Goal: Information Seeking & Learning: Learn about a topic

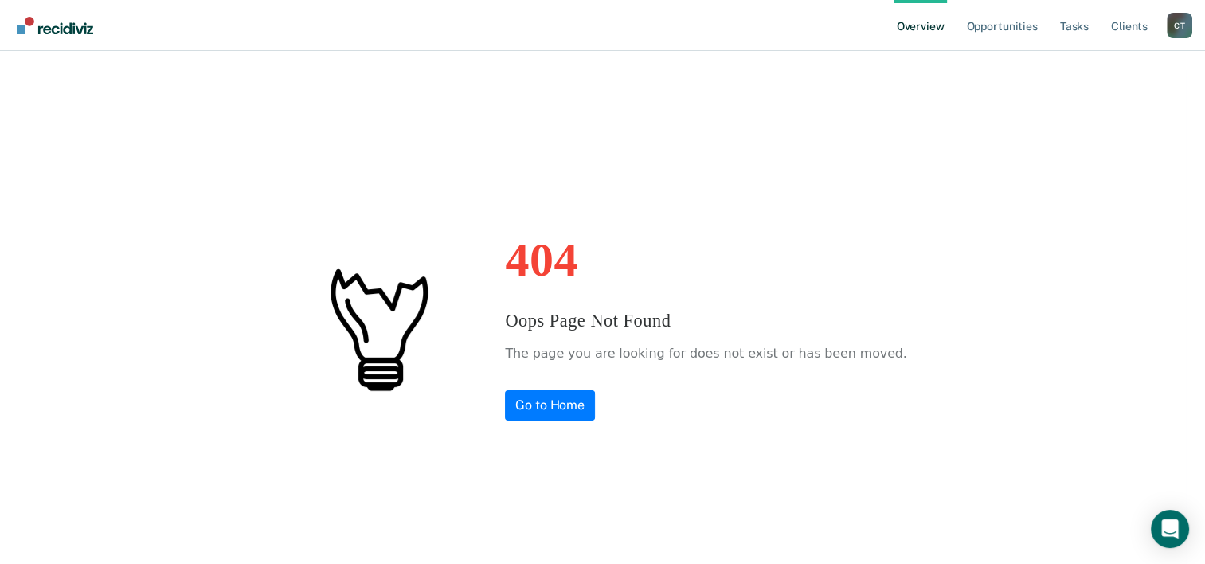
click at [919, 25] on link "Overview" at bounding box center [920, 25] width 54 height 51
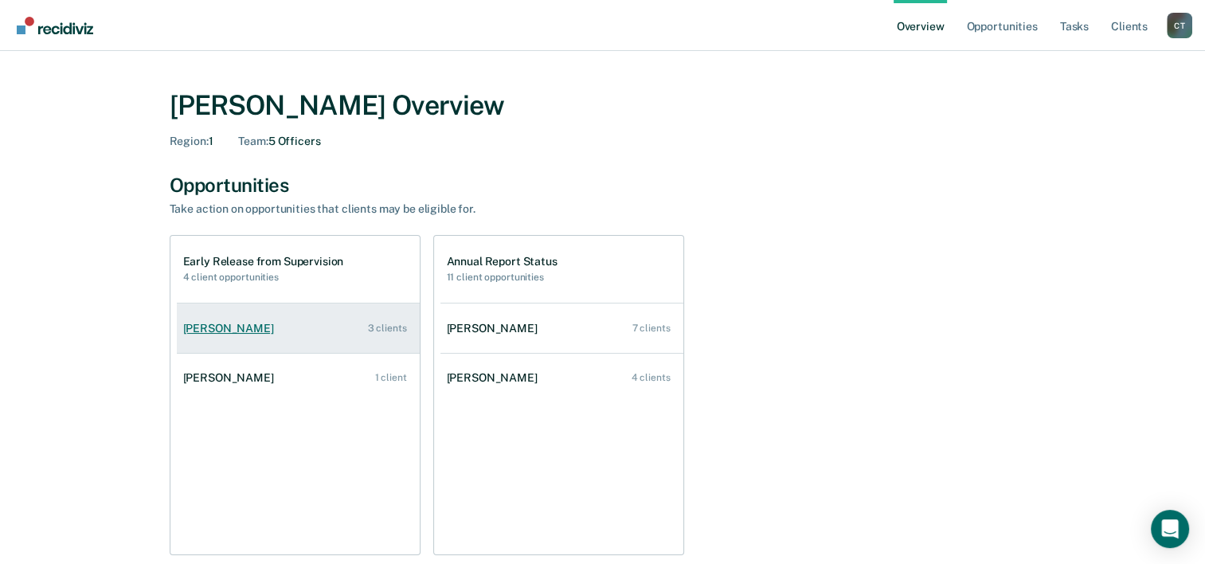
click at [389, 337] on link "[PERSON_NAME] 3 clients" at bounding box center [298, 328] width 243 height 45
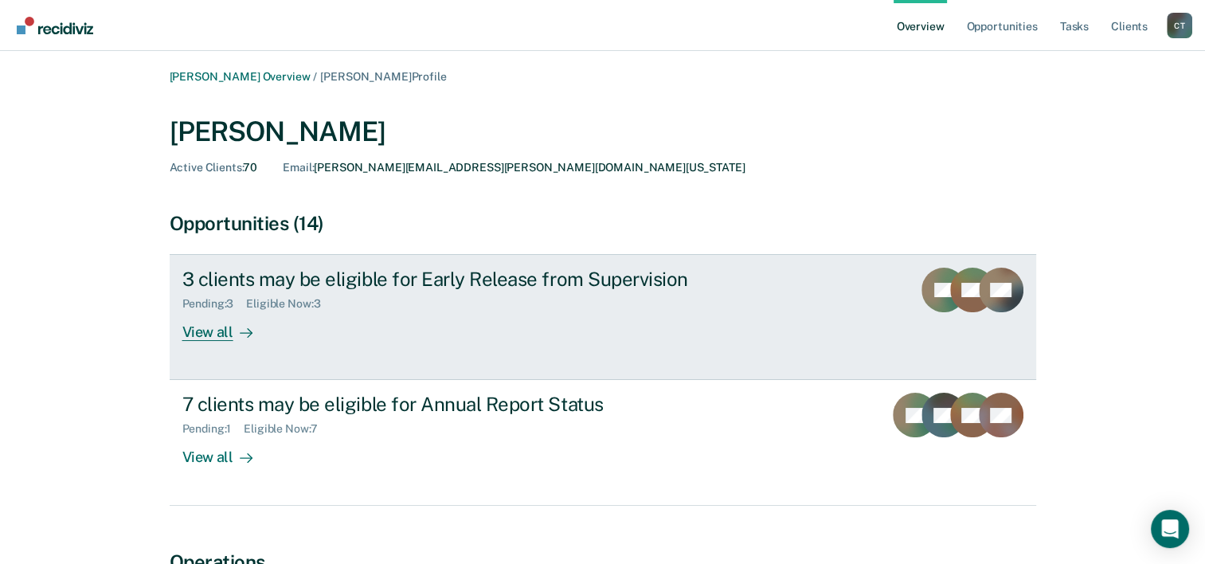
click at [208, 330] on div "View all" at bounding box center [226, 326] width 89 height 31
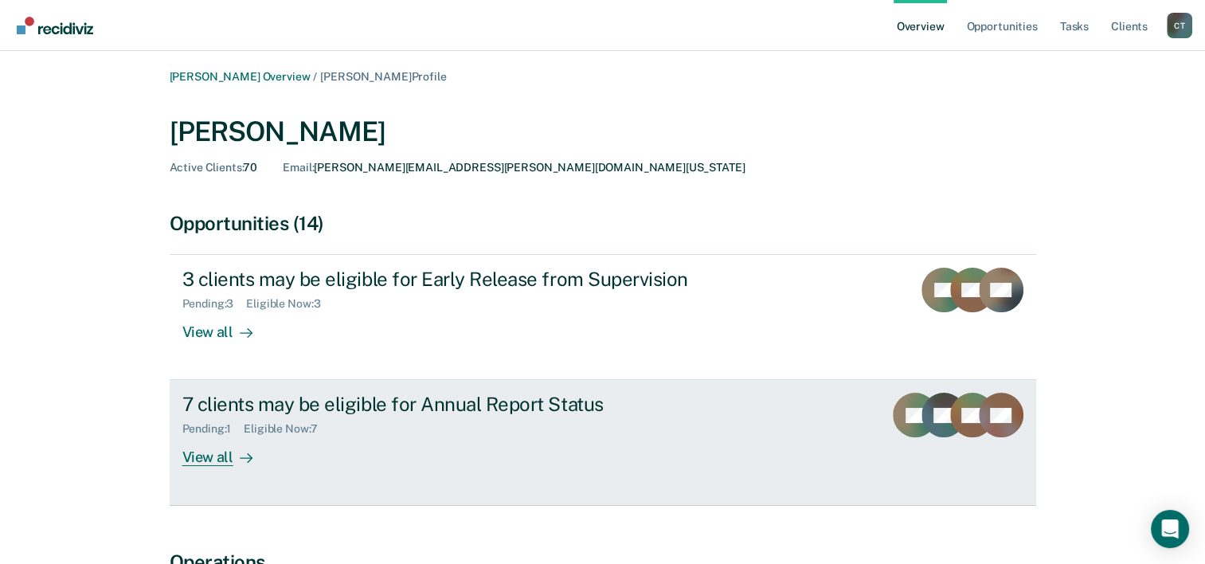
click at [209, 460] on div "View all" at bounding box center [226, 451] width 89 height 31
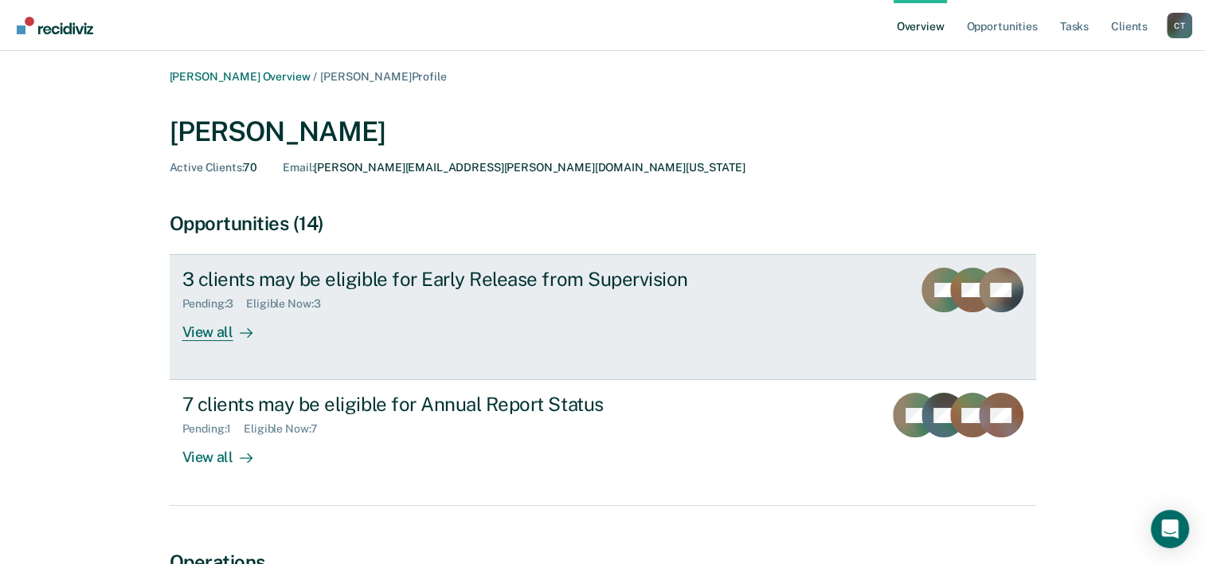
click at [203, 336] on div "View all" at bounding box center [226, 326] width 89 height 31
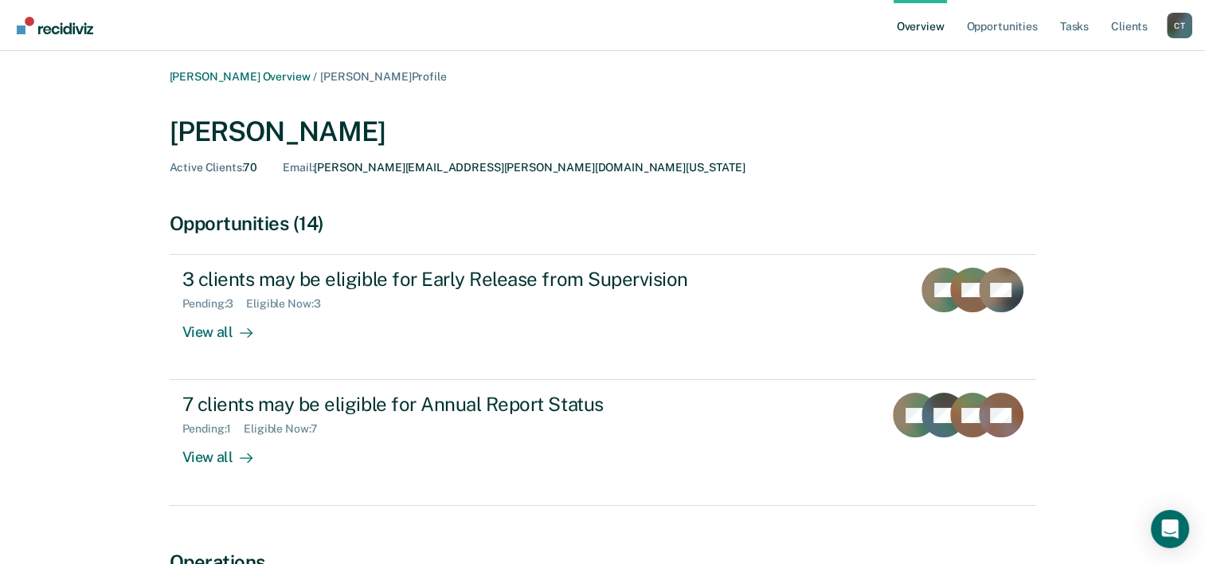
click at [633, 121] on div "[PERSON_NAME]" at bounding box center [603, 131] width 866 height 33
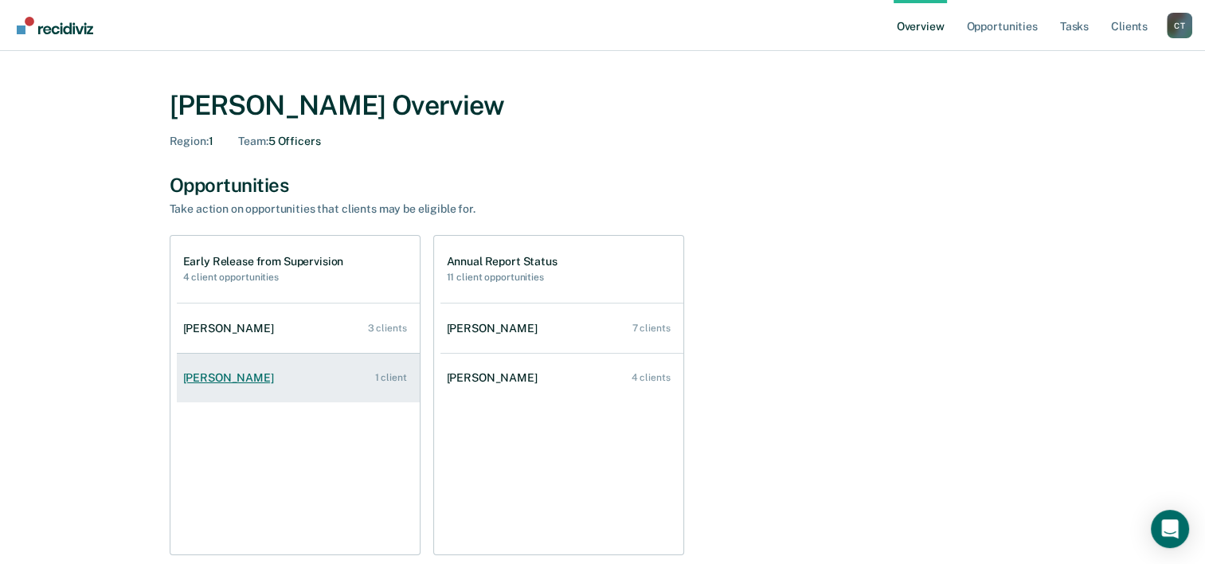
click at [217, 379] on div "[PERSON_NAME]" at bounding box center [231, 378] width 97 height 14
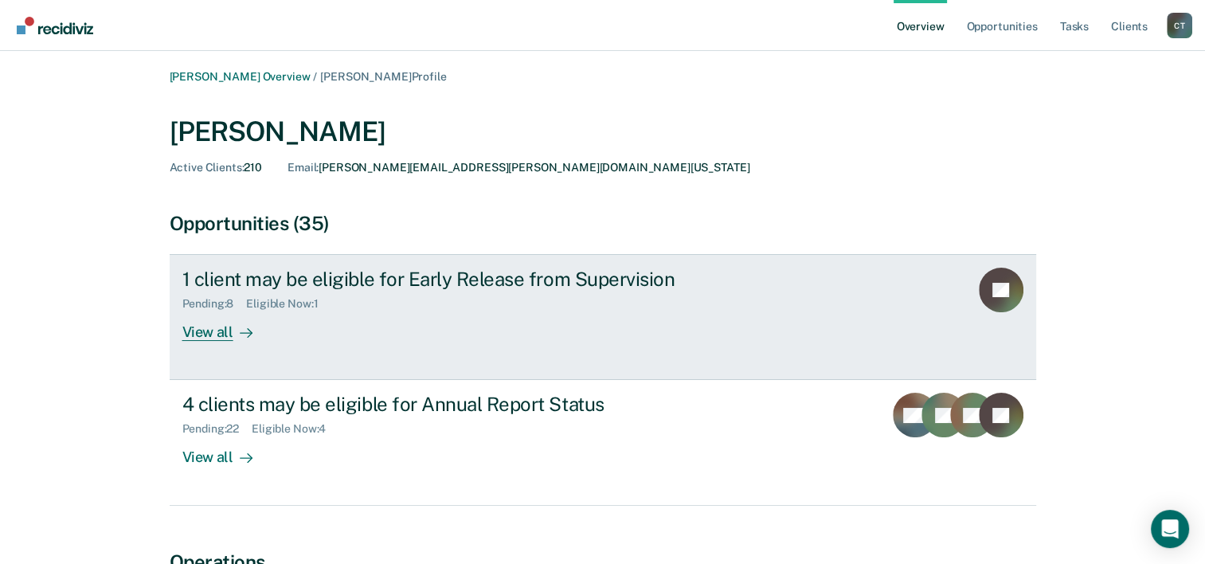
click at [213, 335] on div "View all" at bounding box center [226, 326] width 89 height 31
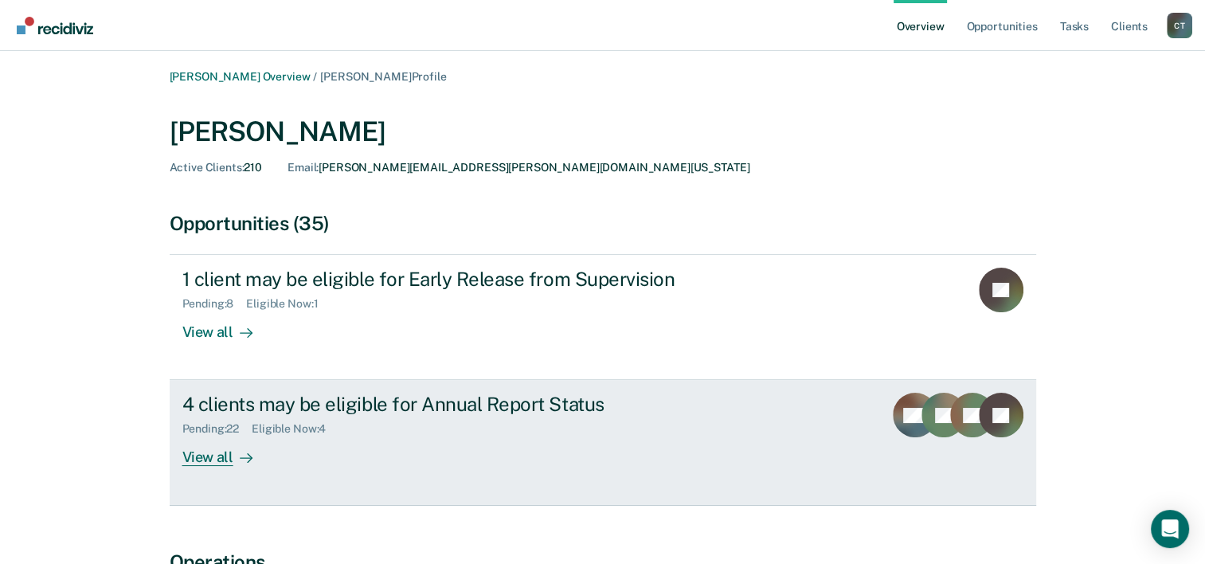
click at [195, 459] on div "View all" at bounding box center [226, 451] width 89 height 31
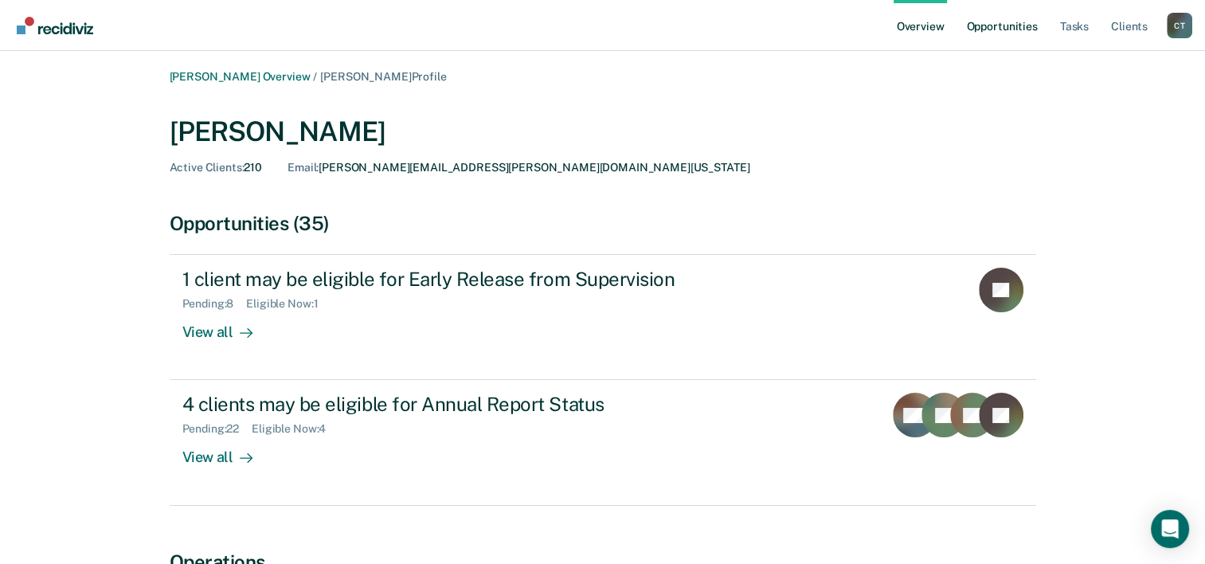
click at [990, 25] on link "Opportunities" at bounding box center [1001, 25] width 77 height 51
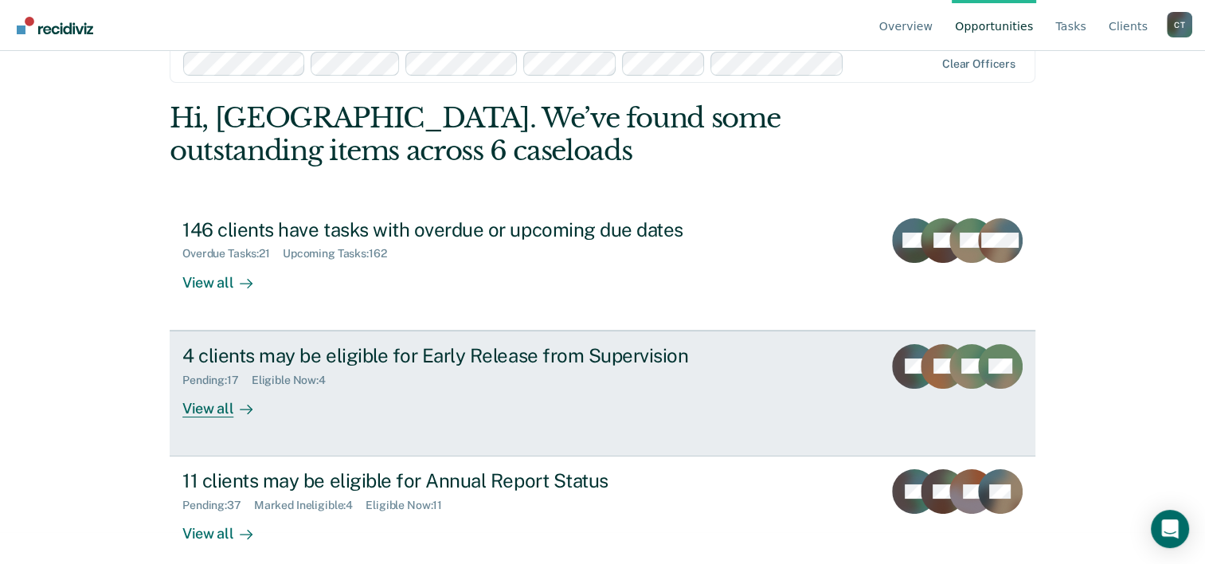
scroll to position [49, 0]
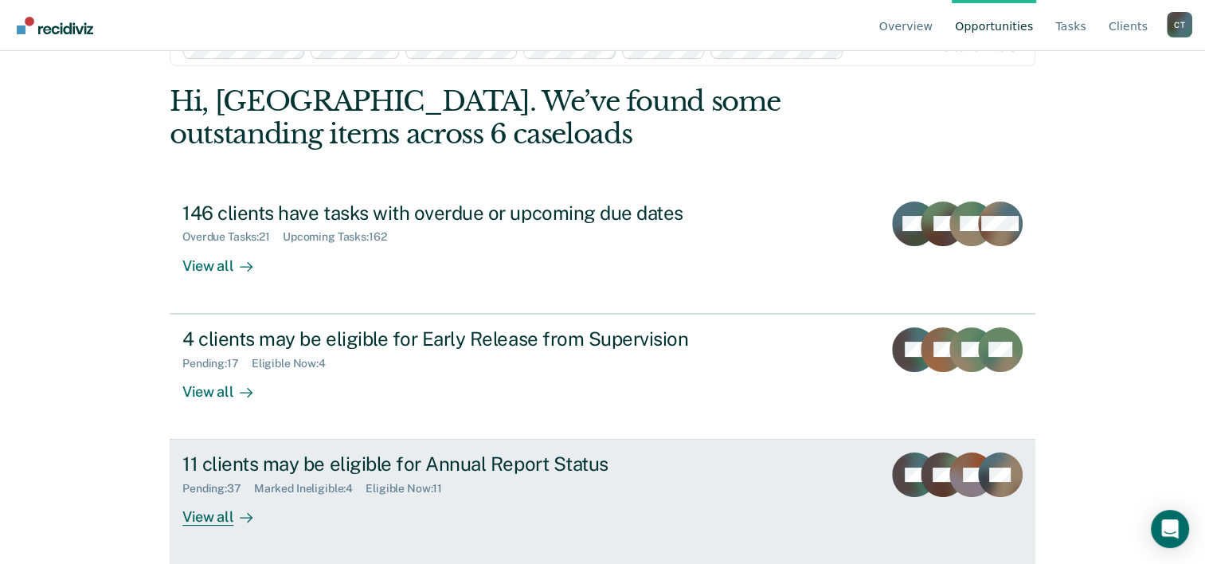
click at [215, 518] on div "View all" at bounding box center [226, 510] width 89 height 31
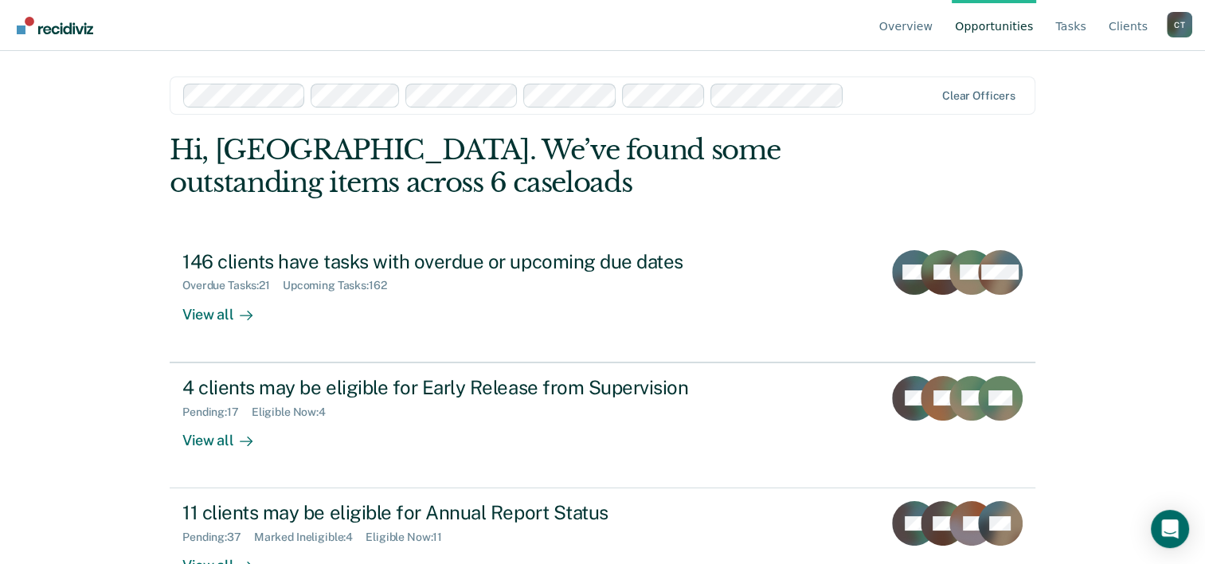
scroll to position [49, 0]
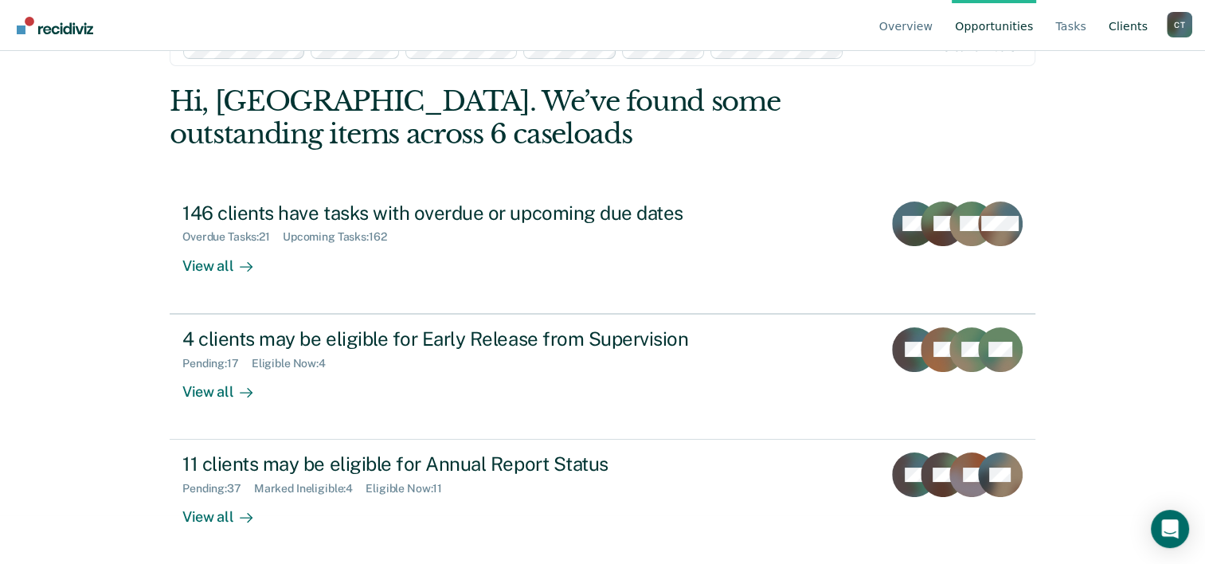
click at [1131, 22] on link "Client s" at bounding box center [1127, 25] width 45 height 51
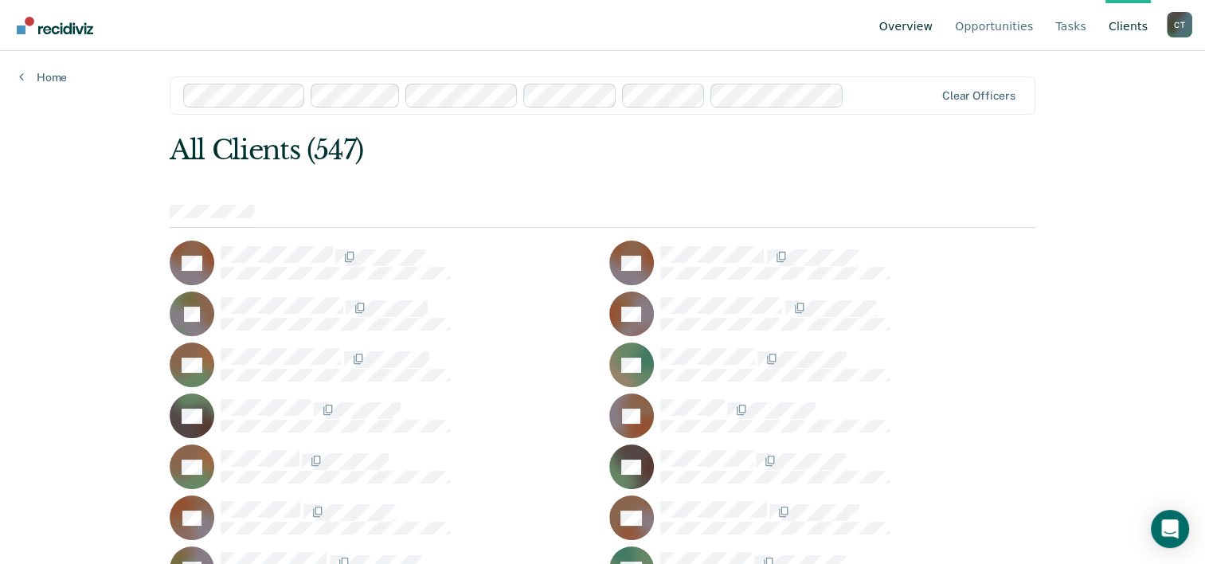
click at [916, 24] on link "Overview" at bounding box center [906, 25] width 61 height 51
